Goal: Transaction & Acquisition: Purchase product/service

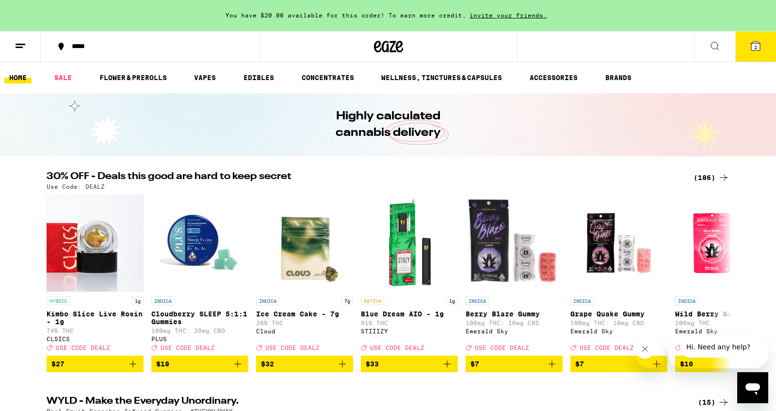
click at [747, 47] on button "2" at bounding box center [755, 47] width 41 height 30
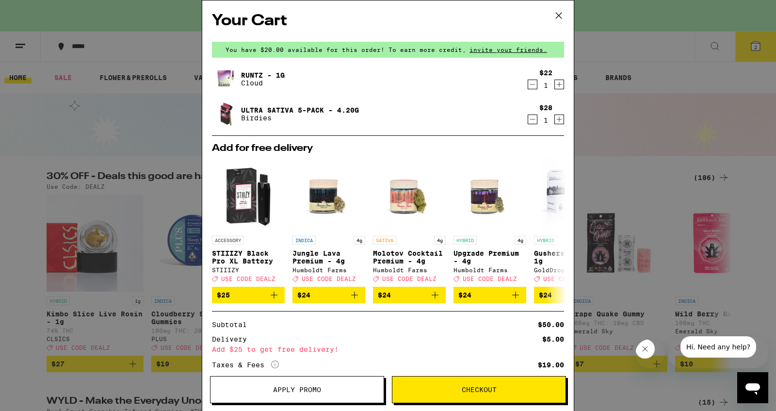
click at [553, 17] on icon at bounding box center [558, 15] width 15 height 15
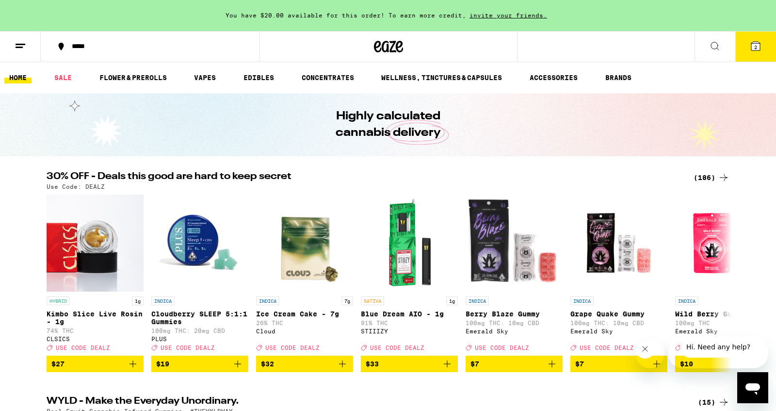
click at [754, 44] on span "2" at bounding box center [755, 47] width 3 height 6
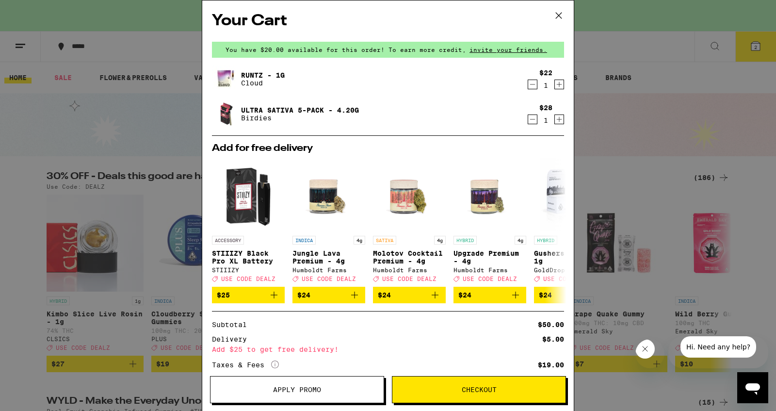
click at [531, 123] on icon "Decrement" at bounding box center [532, 119] width 9 height 12
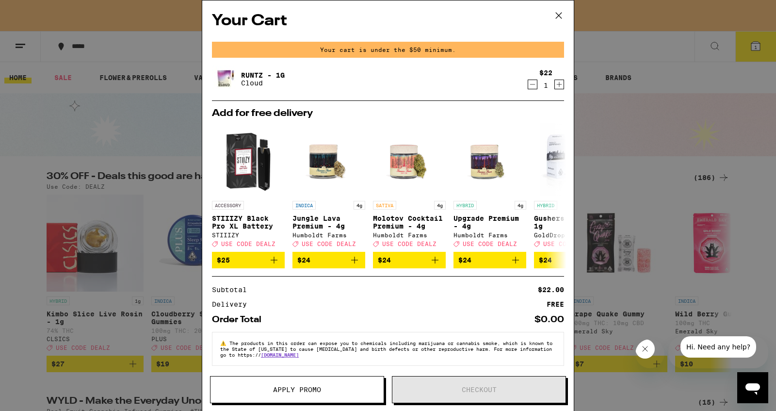
click at [532, 88] on icon "Decrement" at bounding box center [532, 85] width 9 height 12
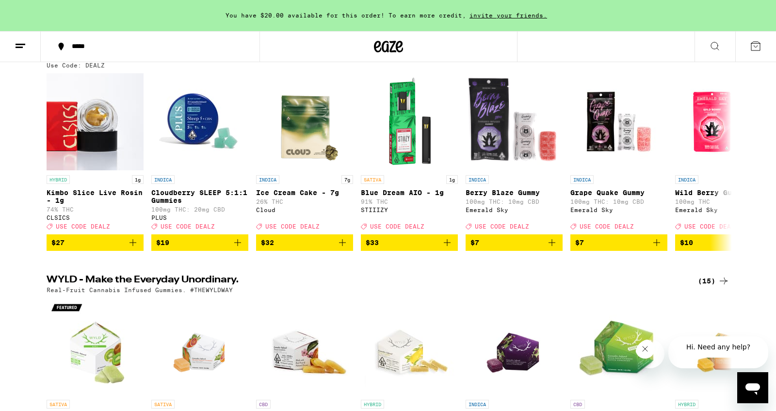
scroll to position [133, 0]
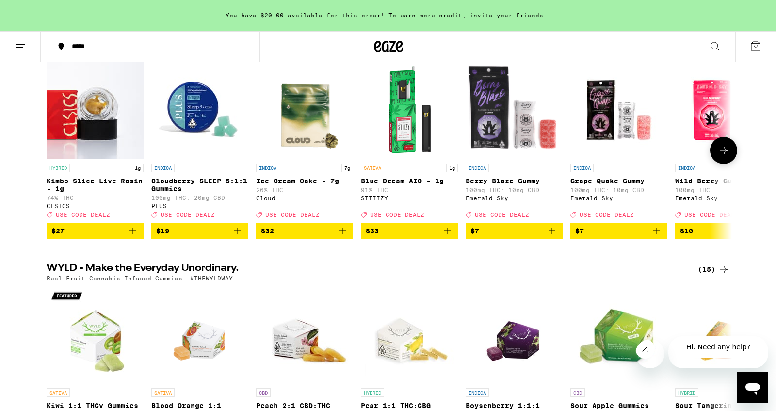
click at [209, 237] on span "$19" at bounding box center [199, 231] width 87 height 12
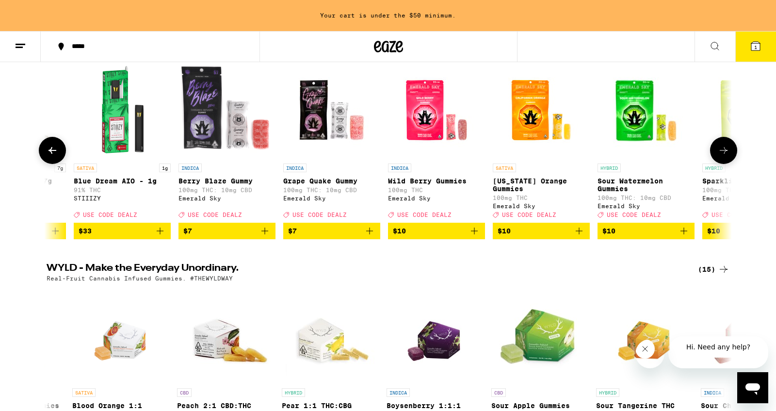
scroll to position [0, 334]
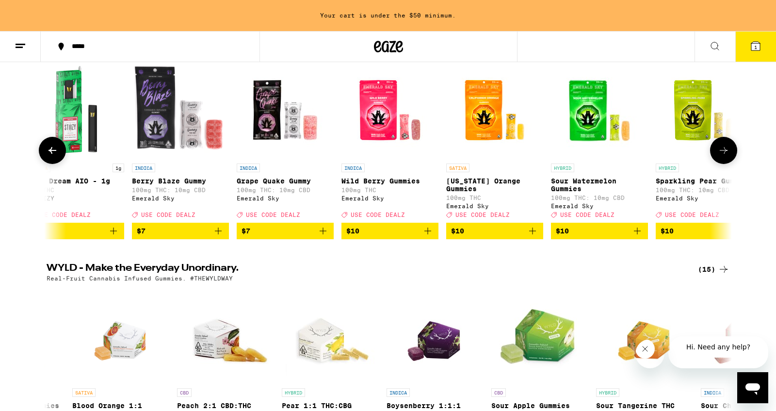
click at [482, 237] on span "$10" at bounding box center [494, 231] width 87 height 12
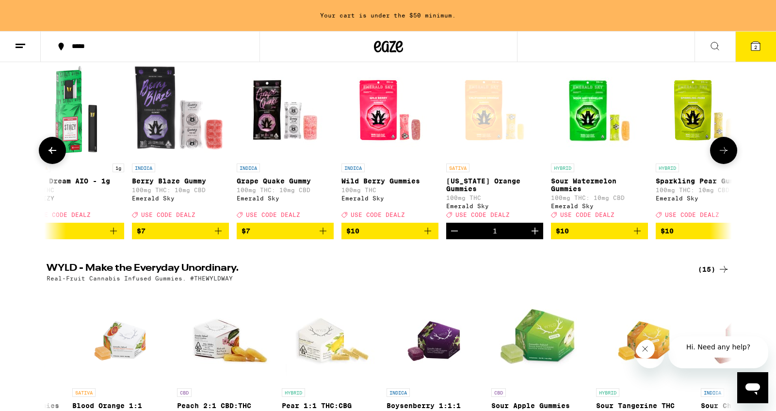
click at [593, 237] on span "$10" at bounding box center [599, 231] width 87 height 12
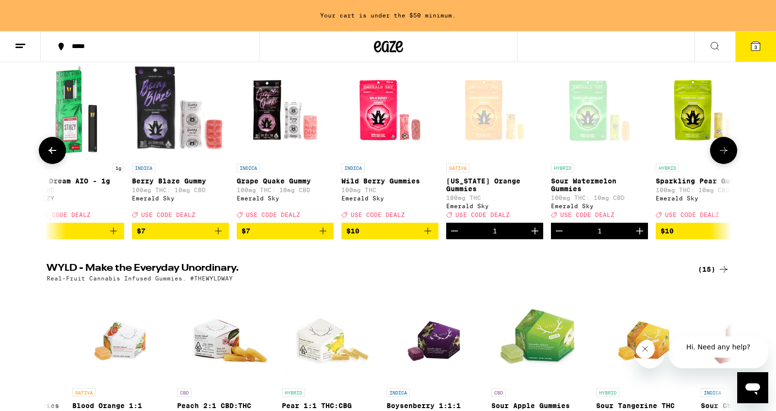
scroll to position [0, 334]
click at [174, 237] on span "$7" at bounding box center [180, 231] width 87 height 12
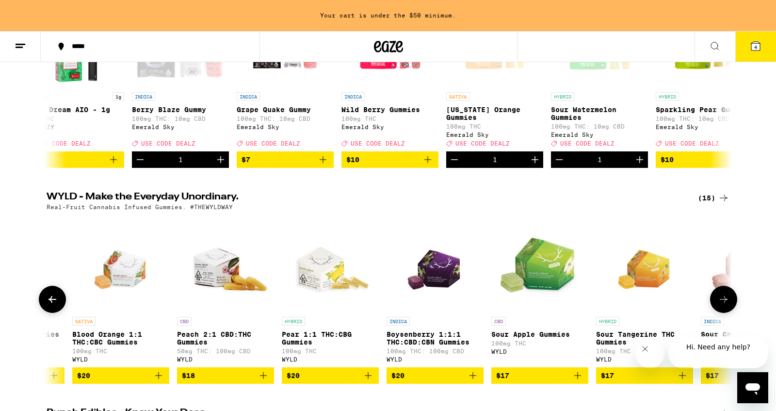
scroll to position [73, 0]
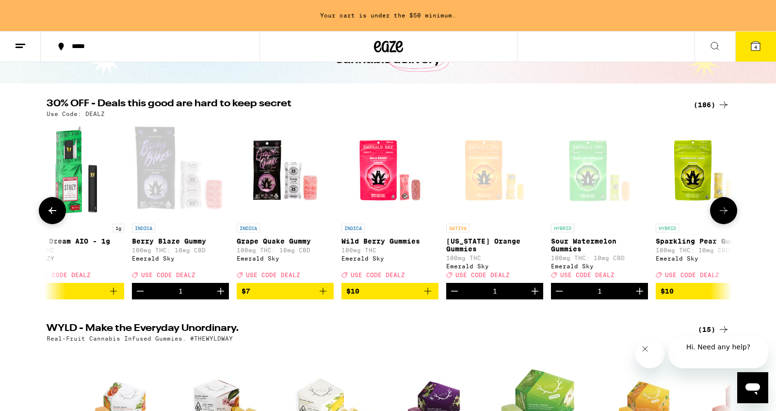
click at [724, 216] on icon at bounding box center [724, 211] width 12 height 12
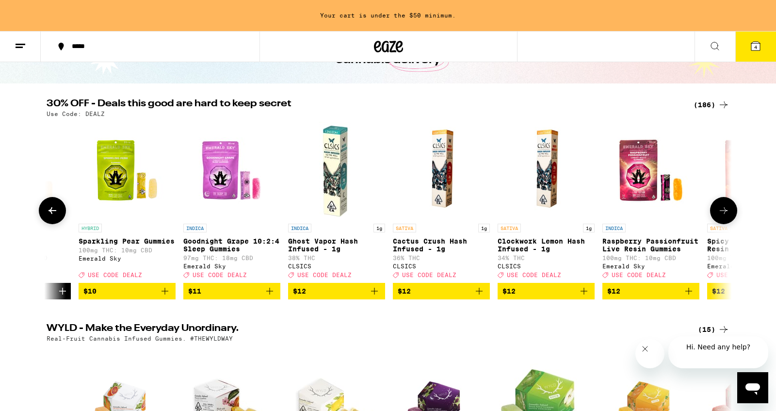
scroll to position [0, 911]
click at [142, 297] on span "$10" at bounding box center [126, 291] width 87 height 12
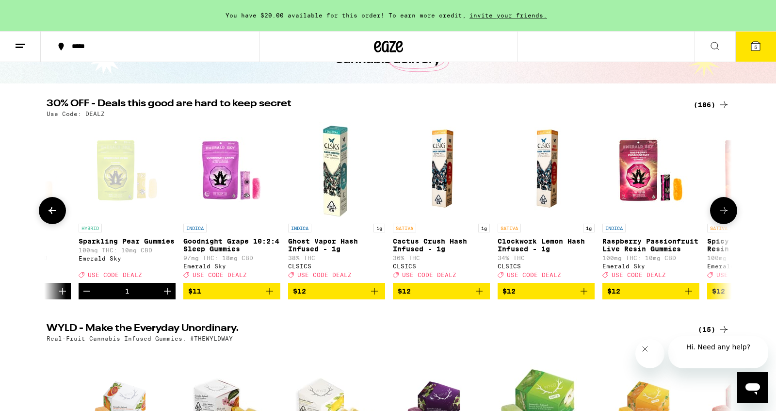
click at [456, 297] on span "$12" at bounding box center [441, 291] width 87 height 12
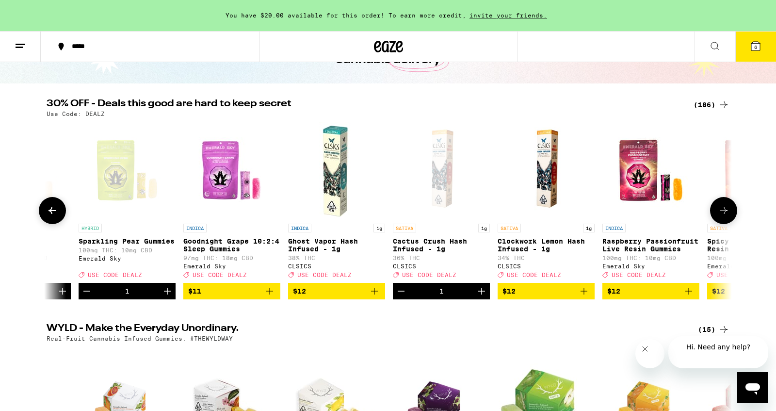
click at [330, 297] on span "$12" at bounding box center [336, 291] width 87 height 12
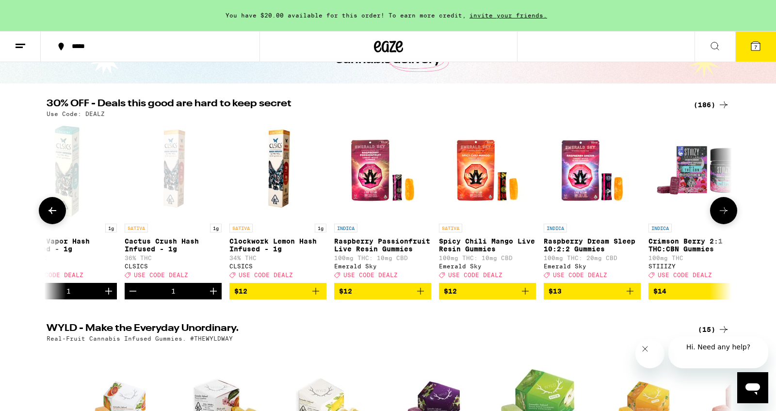
scroll to position [0, 1184]
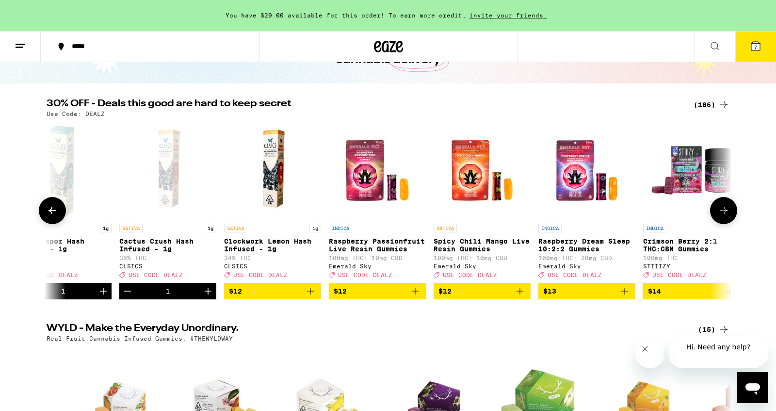
click at [493, 297] on span "$12" at bounding box center [481, 291] width 87 height 12
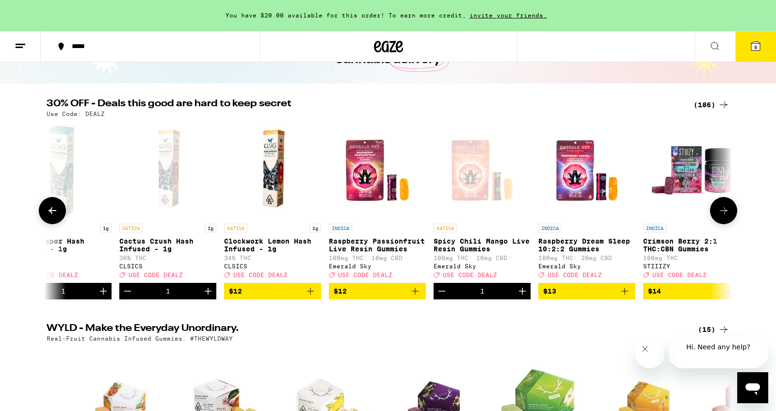
scroll to position [0, 1183]
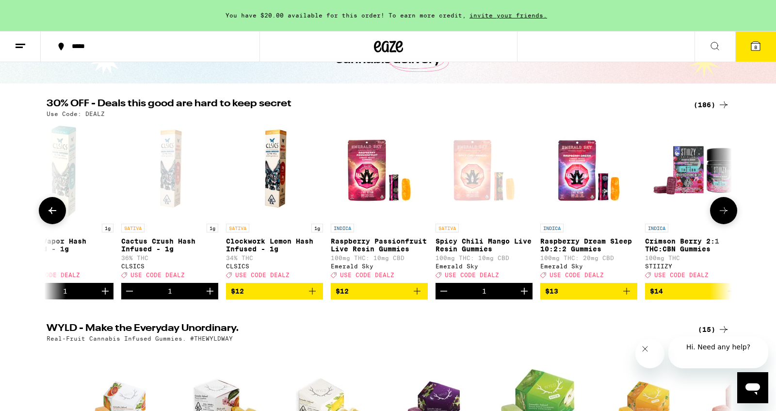
click at [584, 297] on span "$13" at bounding box center [588, 291] width 87 height 12
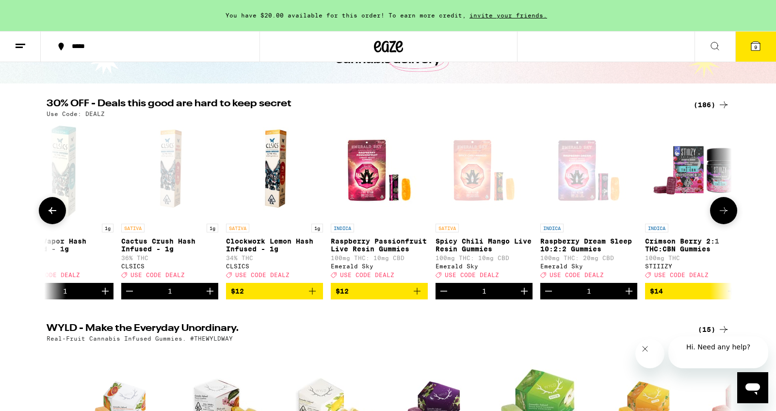
click at [729, 224] on button at bounding box center [723, 210] width 27 height 27
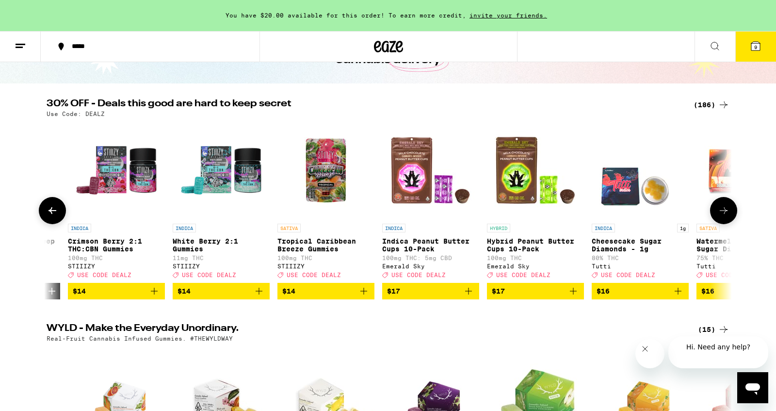
scroll to position [0, 1760]
click at [729, 224] on button at bounding box center [723, 210] width 27 height 27
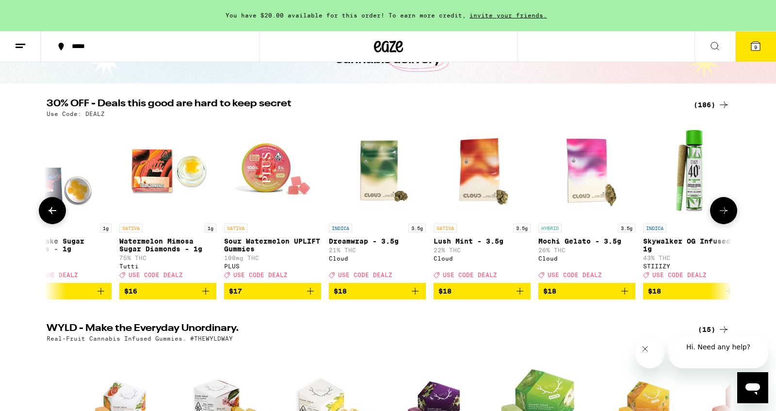
scroll to position [0, 2337]
click at [276, 297] on span "$17" at bounding box center [272, 291] width 87 height 12
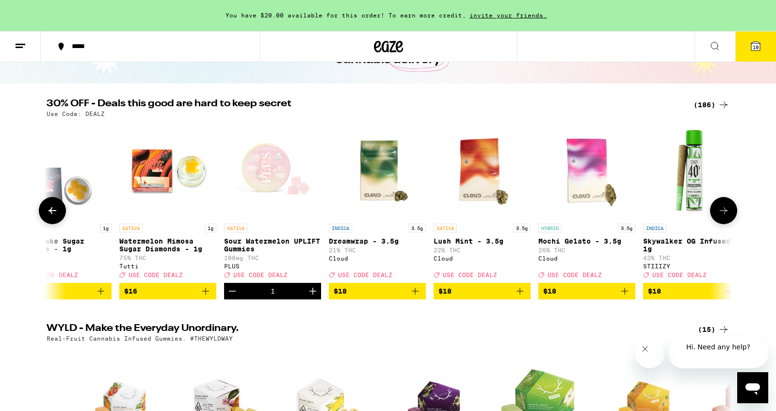
click at [722, 216] on icon at bounding box center [724, 211] width 12 height 12
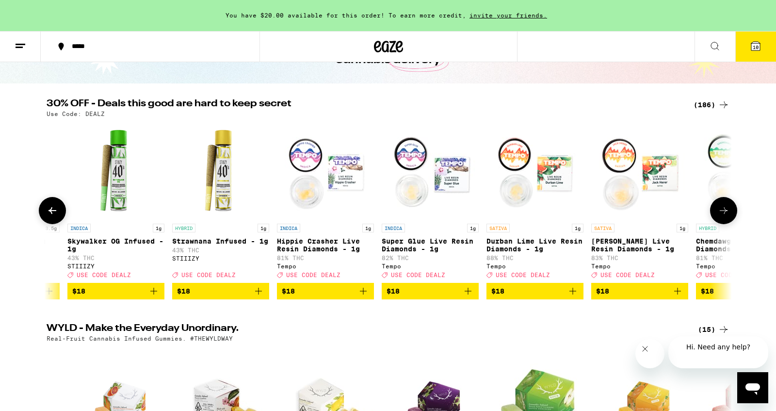
scroll to position [0, 2914]
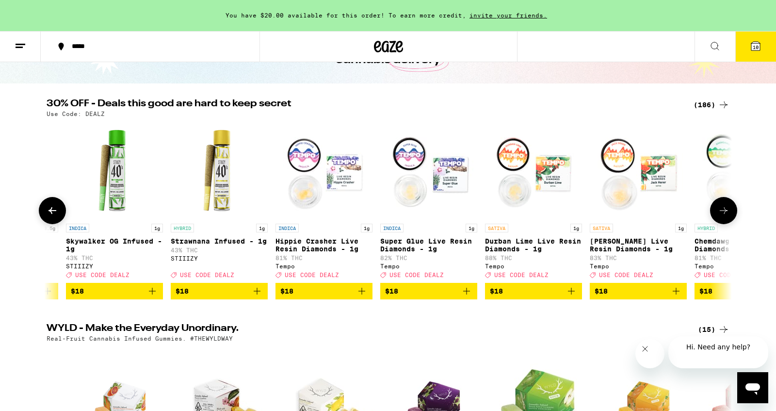
click at [227, 297] on span "$18" at bounding box center [219, 291] width 87 height 12
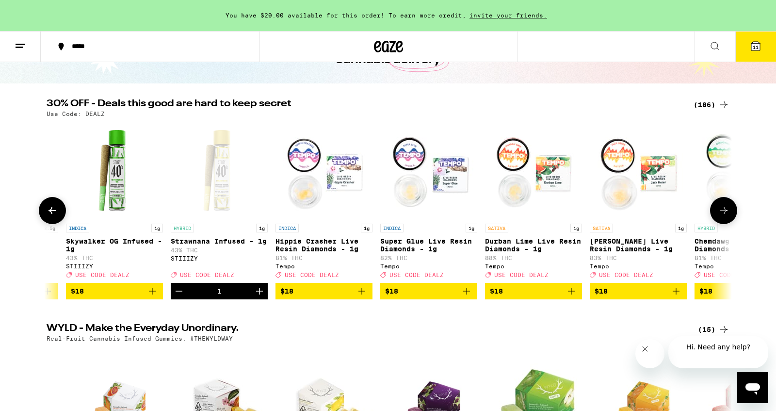
click at [722, 216] on icon at bounding box center [724, 211] width 12 height 12
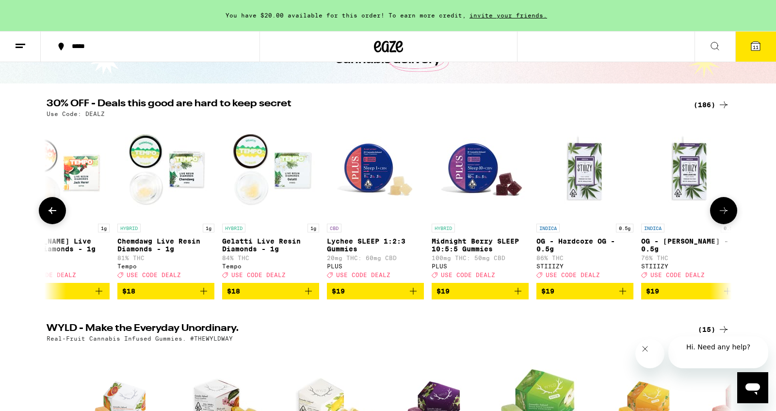
scroll to position [0, 3491]
click at [372, 297] on span "$19" at bounding box center [375, 291] width 87 height 12
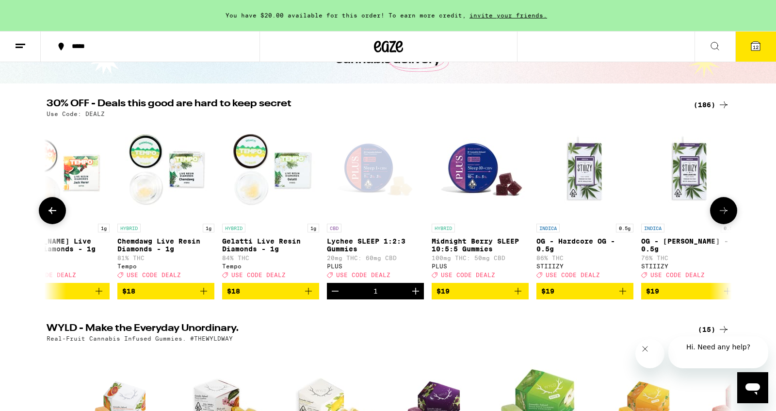
click at [719, 216] on icon at bounding box center [724, 211] width 12 height 12
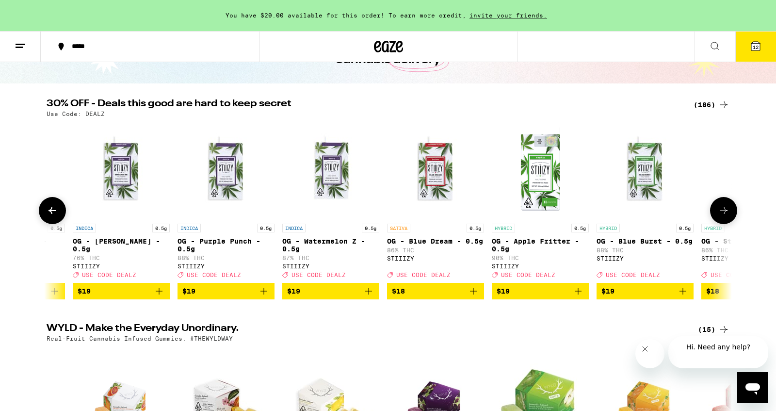
scroll to position [0, 4068]
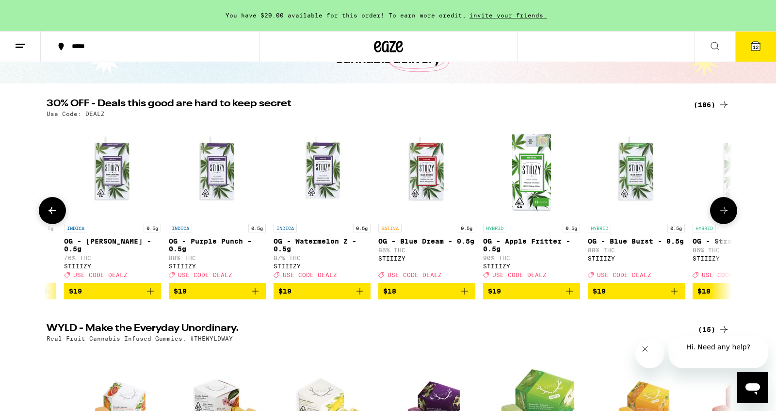
click at [333, 168] on img "Open page for OG - Watermelon Z - 0.5g from STIIIZY" at bounding box center [322, 170] width 97 height 97
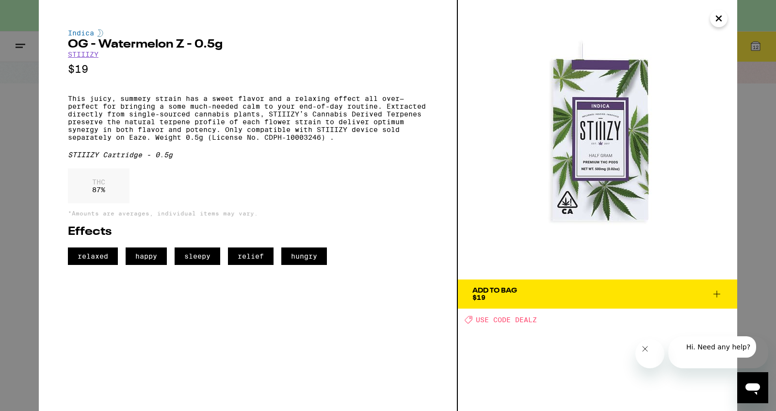
click at [545, 298] on span "Add To Bag $19" at bounding box center [597, 294] width 250 height 14
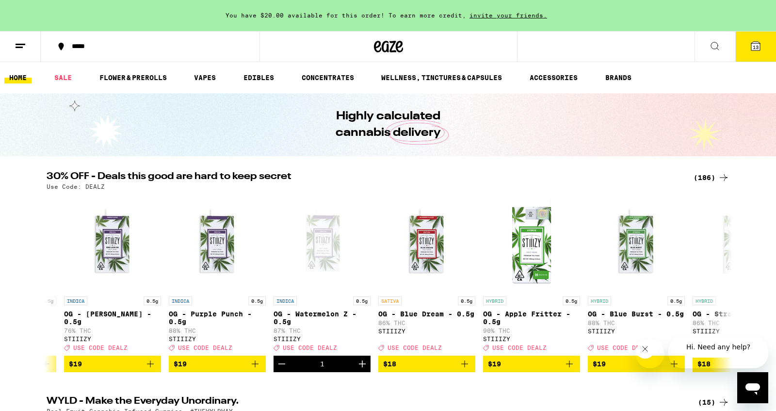
click at [710, 44] on icon at bounding box center [715, 46] width 12 height 12
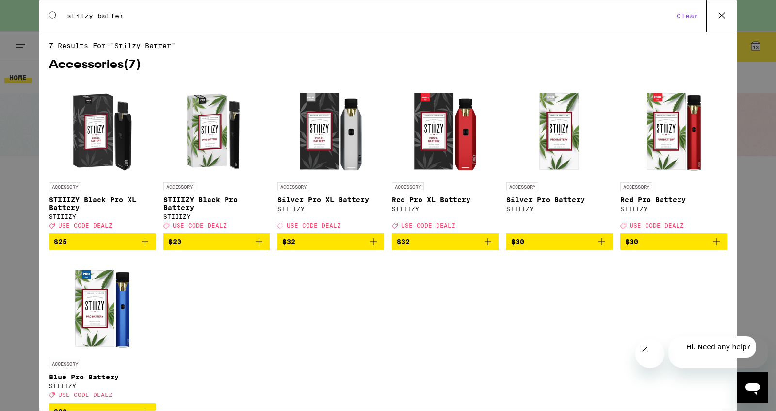
type input "stilzy batter"
click at [221, 247] on span "$20" at bounding box center [216, 242] width 97 height 12
